Goal: Information Seeking & Learning: Learn about a topic

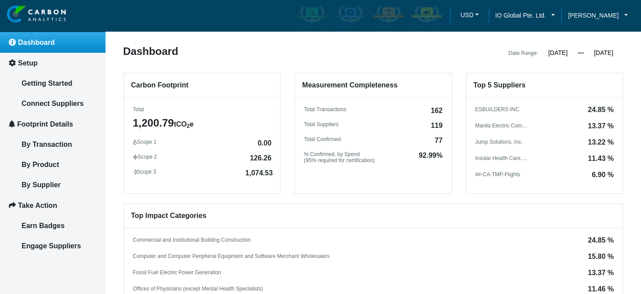
click at [47, 42] on span "Dashboard" at bounding box center [36, 42] width 37 height 7
click at [30, 65] on span "Setup" at bounding box center [27, 62] width 19 height 7
click at [32, 61] on span "Setup" at bounding box center [27, 62] width 19 height 7
click at [27, 64] on span "Setup" at bounding box center [27, 62] width 19 height 7
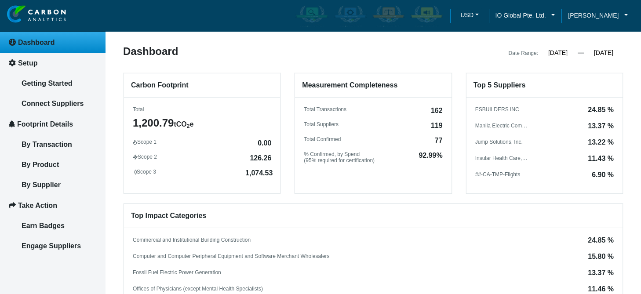
click at [27, 64] on span "Setup" at bounding box center [27, 62] width 19 height 7
click at [554, 52] on input "[DATE]" at bounding box center [558, 53] width 40 height 8
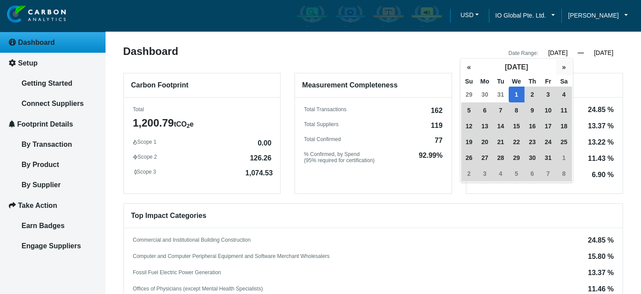
click at [561, 66] on button "»" at bounding box center [564, 67] width 16 height 16
click at [499, 94] on span "1" at bounding box center [501, 95] width 16 height 16
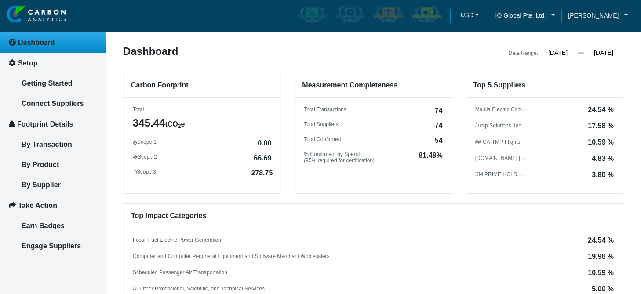
click at [601, 50] on input "[DATE]" at bounding box center [604, 53] width 40 height 8
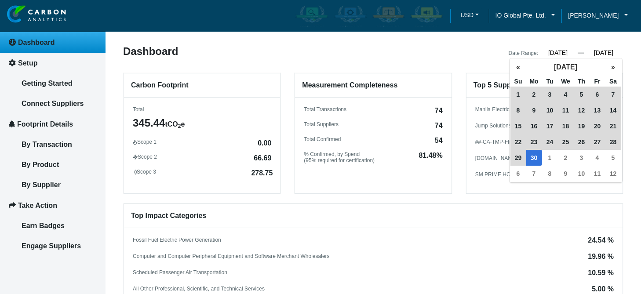
click at [535, 159] on span "30" at bounding box center [534, 158] width 16 height 16
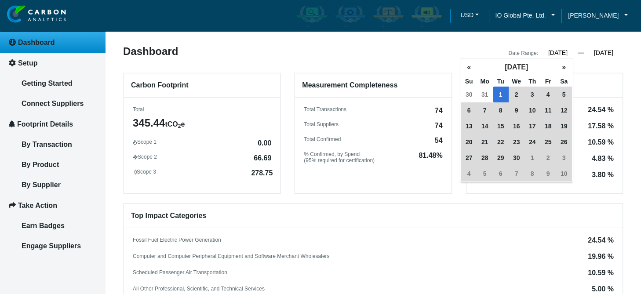
click at [555, 56] on input "[DATE]" at bounding box center [558, 53] width 40 height 8
click at [470, 68] on button "«" at bounding box center [469, 67] width 16 height 16
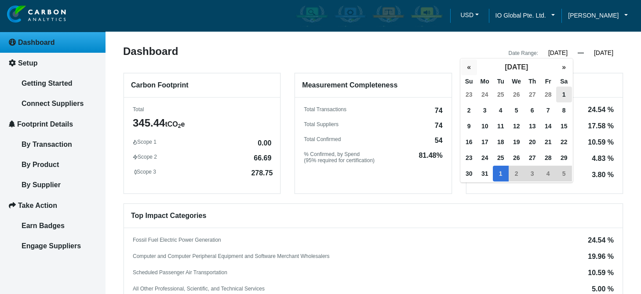
click at [470, 68] on button "«" at bounding box center [469, 67] width 16 height 16
click at [516, 95] on span "1" at bounding box center [517, 95] width 16 height 16
type input "[DATE]"
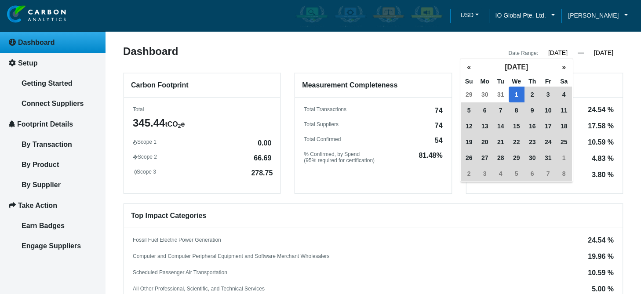
click at [589, 53] on input "[DATE]" at bounding box center [604, 53] width 40 height 8
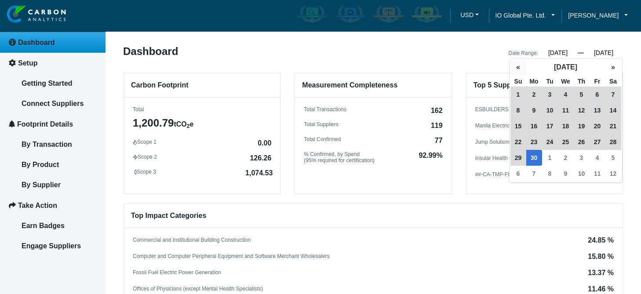
click at [515, 67] on button "«" at bounding box center [518, 67] width 16 height 16
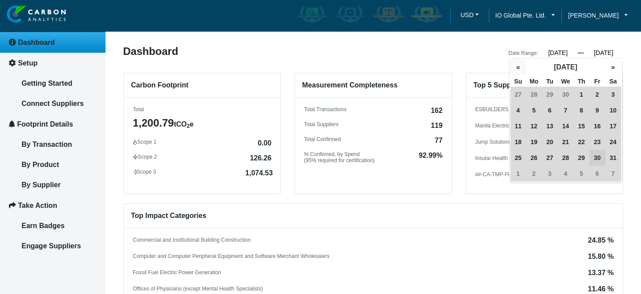
click at [515, 67] on button "«" at bounding box center [518, 67] width 16 height 16
click at [516, 67] on button "«" at bounding box center [518, 67] width 16 height 16
click at [534, 171] on span "31" at bounding box center [534, 174] width 16 height 16
type input "[DATE]"
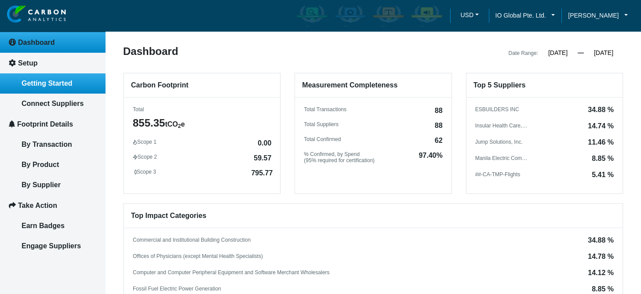
click at [44, 82] on span "Getting Started" at bounding box center [47, 83] width 51 height 7
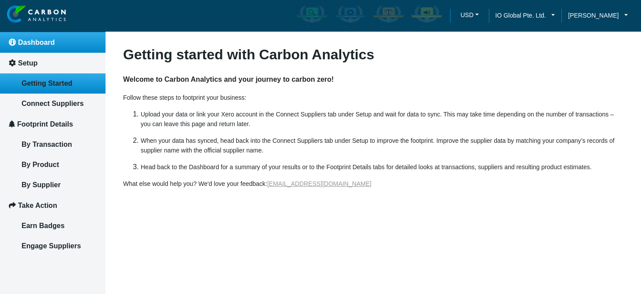
click at [23, 41] on span "Dashboard" at bounding box center [36, 42] width 37 height 7
